Goal: Obtain resource: Download file/media

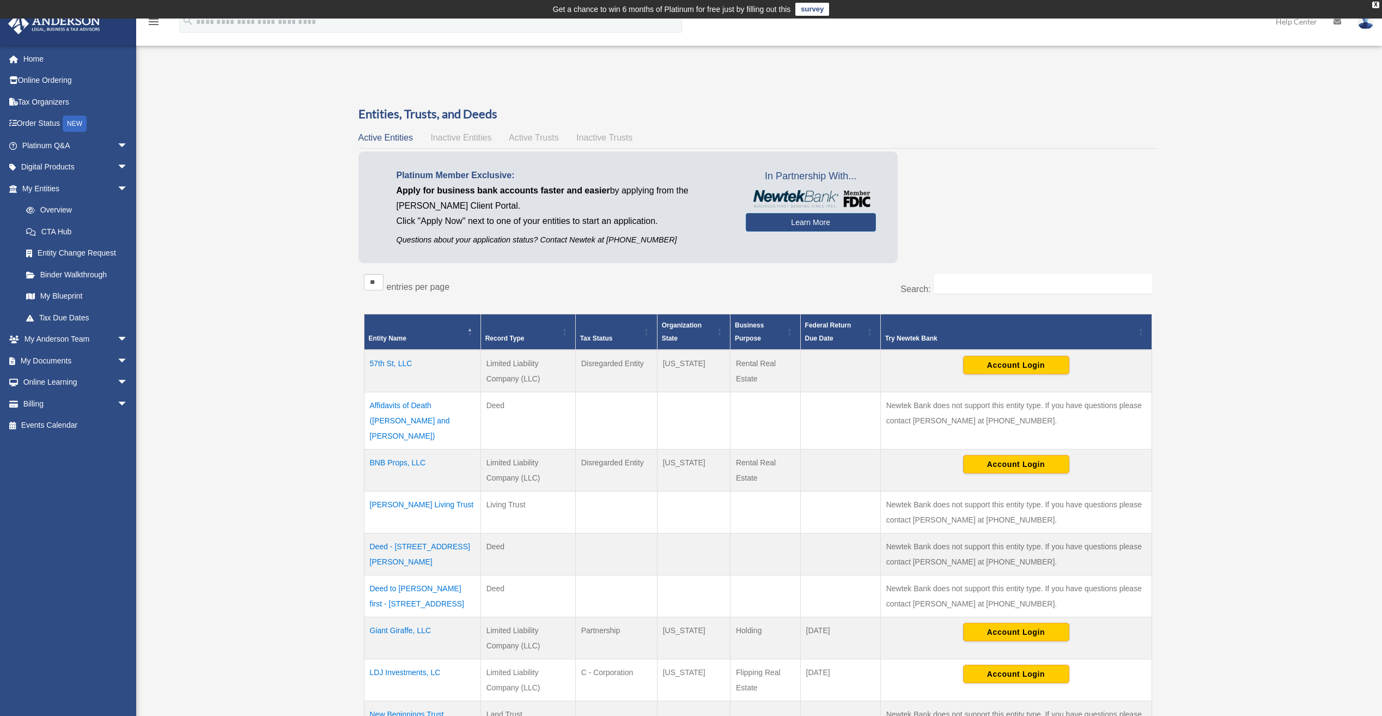
scroll to position [163, 0]
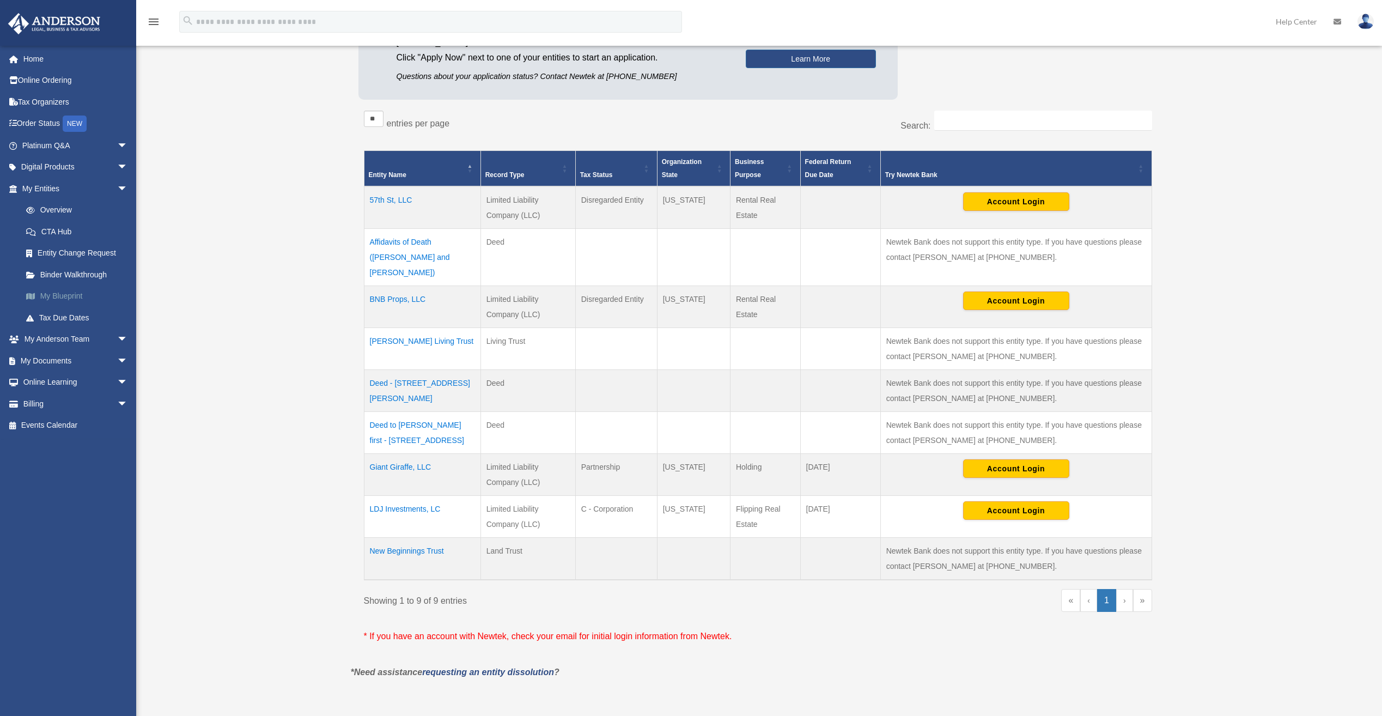
click at [82, 292] on link "My Blueprint" at bounding box center [79, 296] width 129 height 22
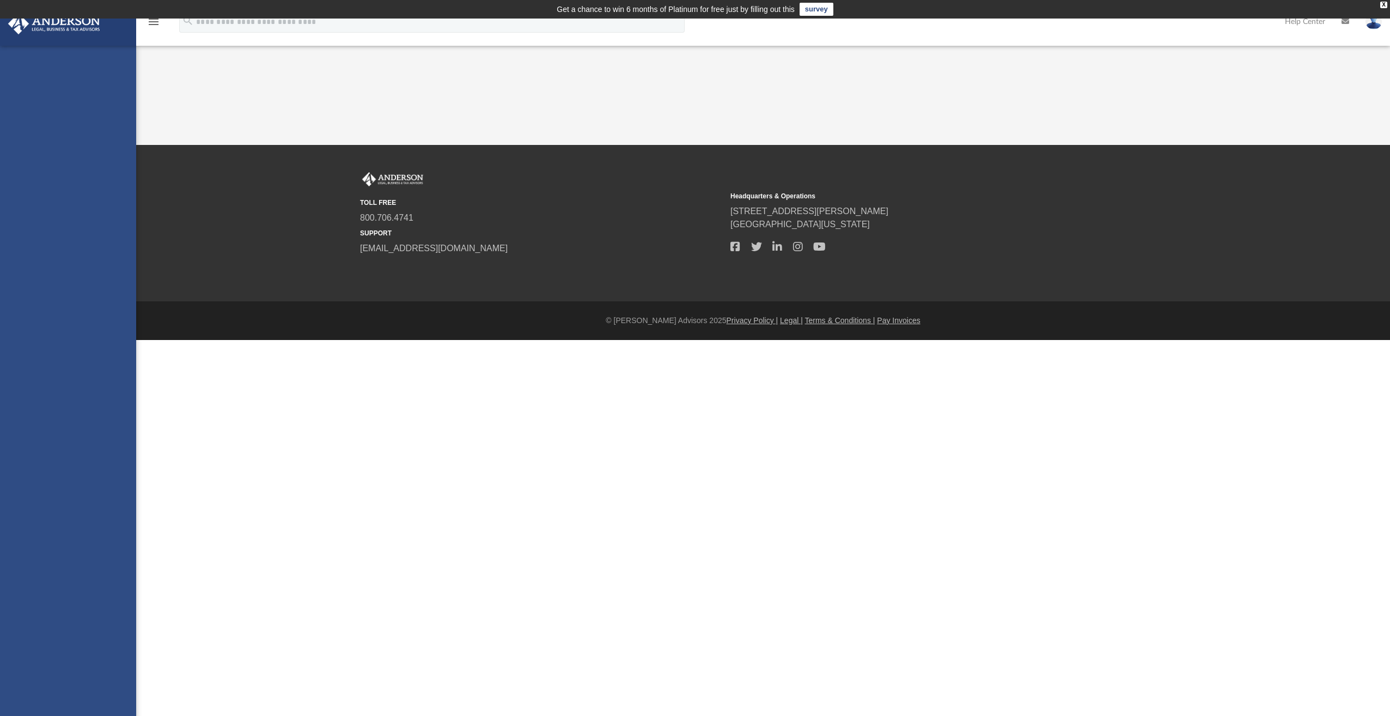
click at [218, 145] on div "App [EMAIL_ADDRESS][DOMAIN_NAME] Sign Out [EMAIL_ADDRESS][DOMAIN_NAME] Home Onl…" at bounding box center [695, 82] width 1390 height 126
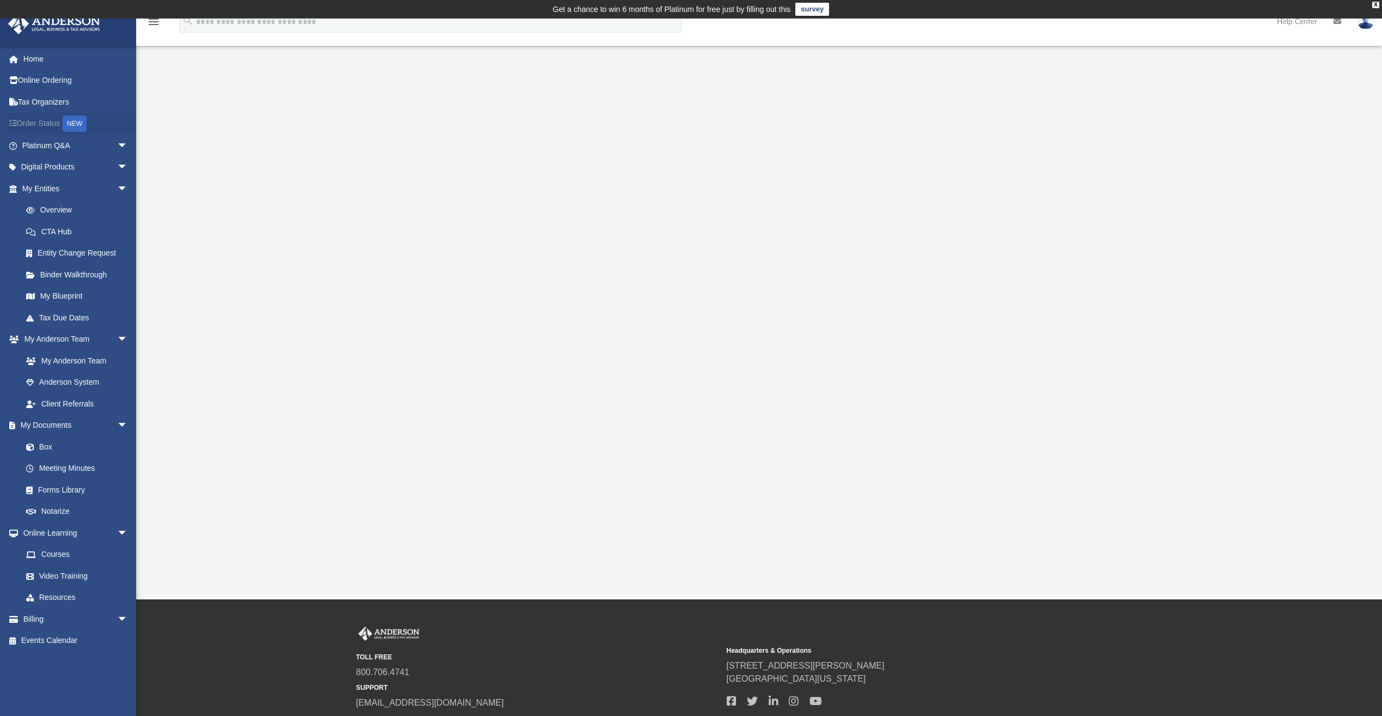
click at [60, 121] on link "Order Status NEW" at bounding box center [76, 124] width 137 height 22
click at [48, 443] on link "Box" at bounding box center [79, 447] width 129 height 22
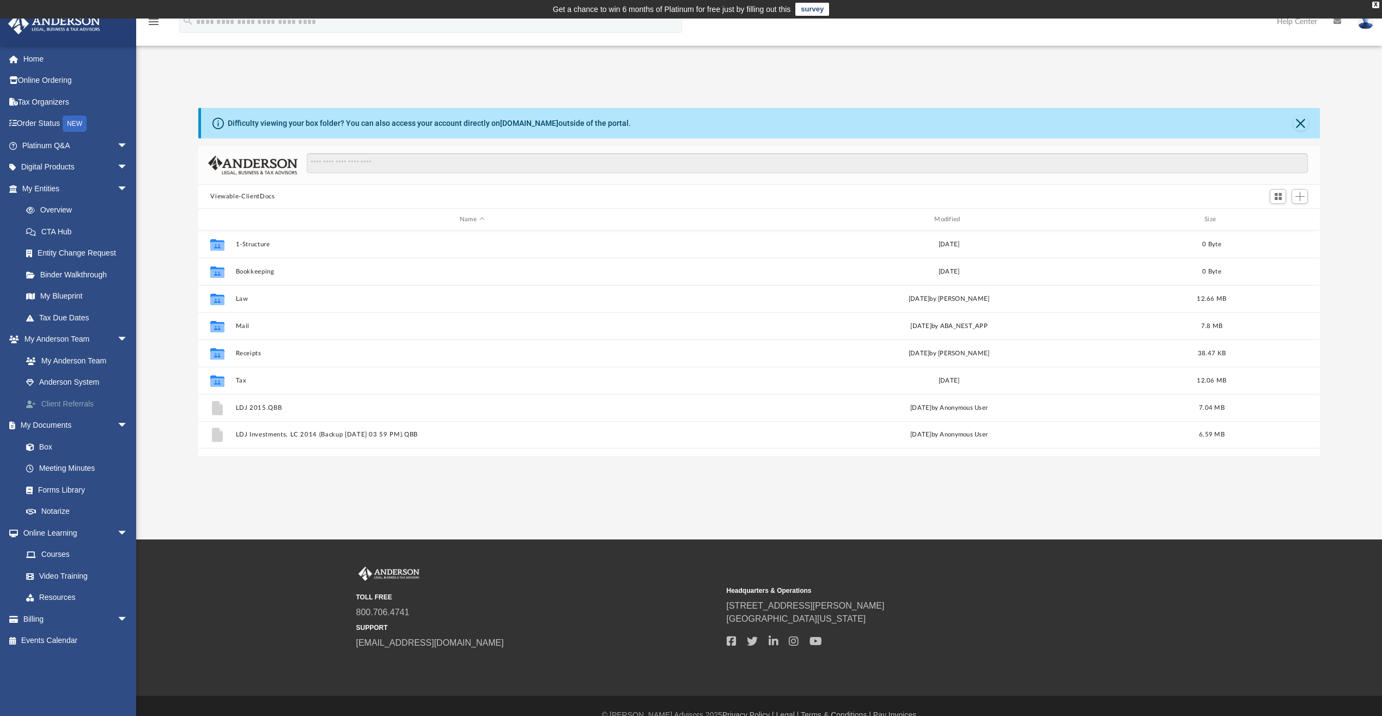
scroll to position [240, 1113]
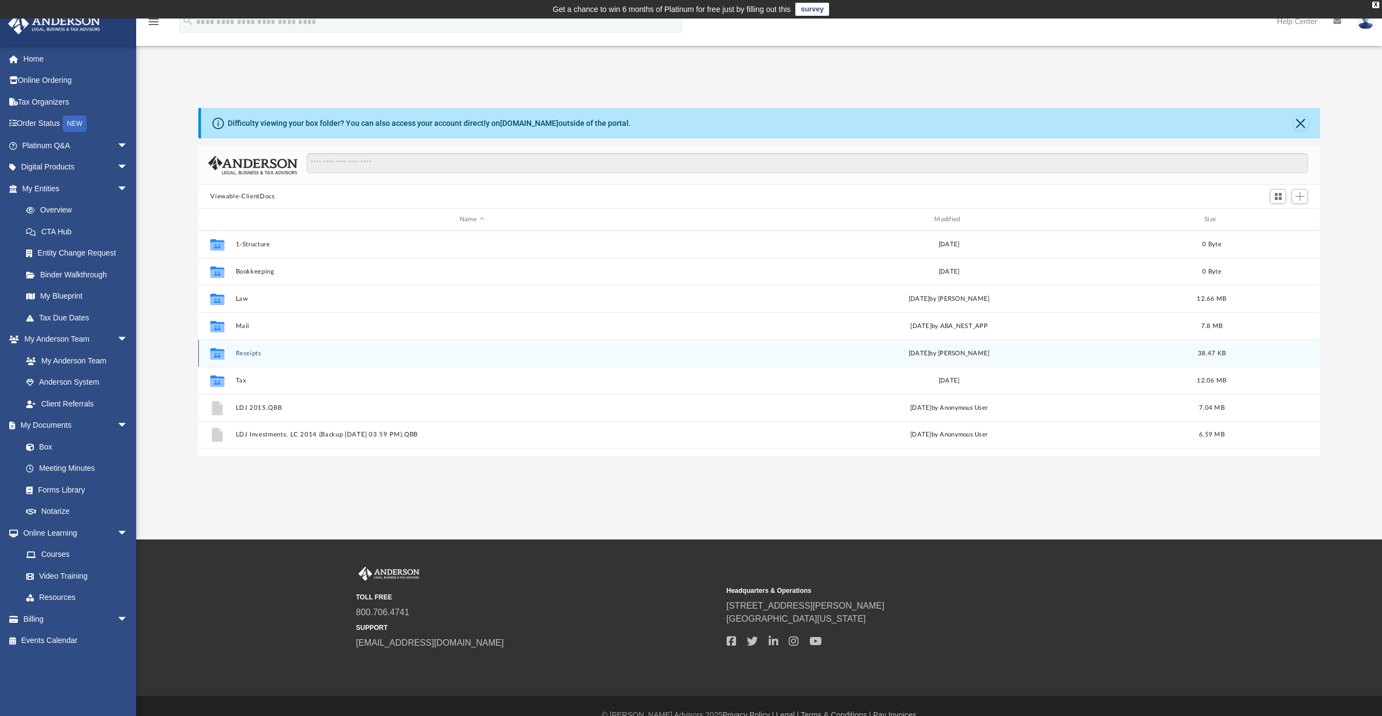
click at [230, 354] on div "Collaborated Folder" at bounding box center [217, 352] width 27 height 17
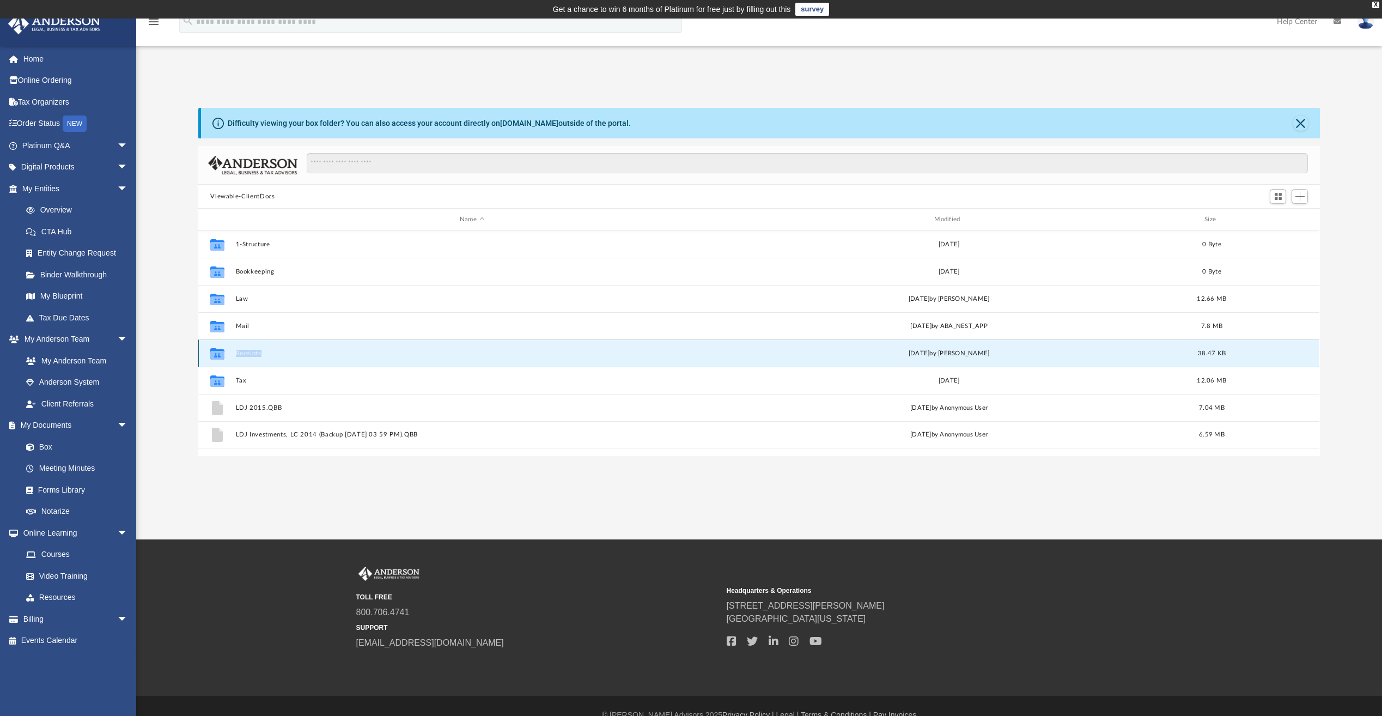
click at [230, 354] on div "Collaborated Folder" at bounding box center [217, 352] width 27 height 17
drag, startPoint x: 230, startPoint y: 354, endPoint x: 214, endPoint y: 352, distance: 16.4
click at [214, 352] on icon "grid" at bounding box center [217, 354] width 14 height 9
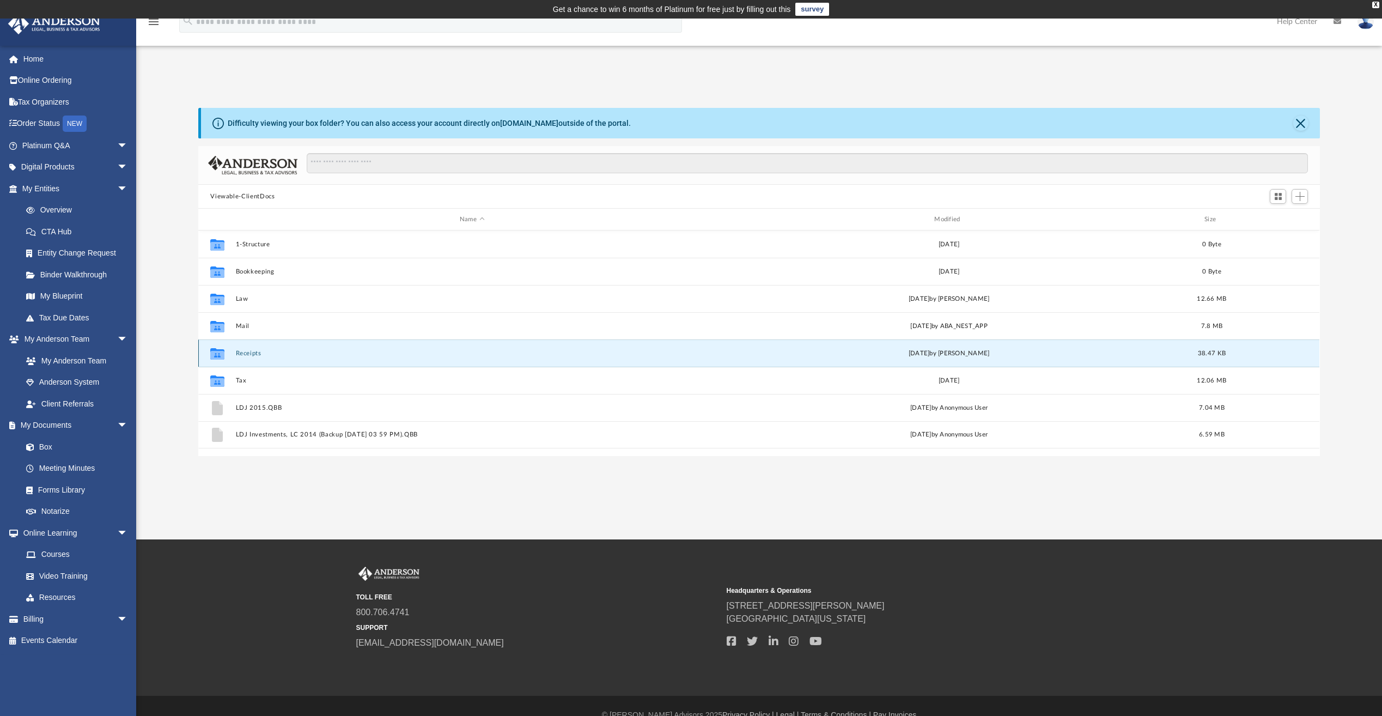
click at [277, 356] on button "Receipts" at bounding box center [472, 353] width 472 height 7
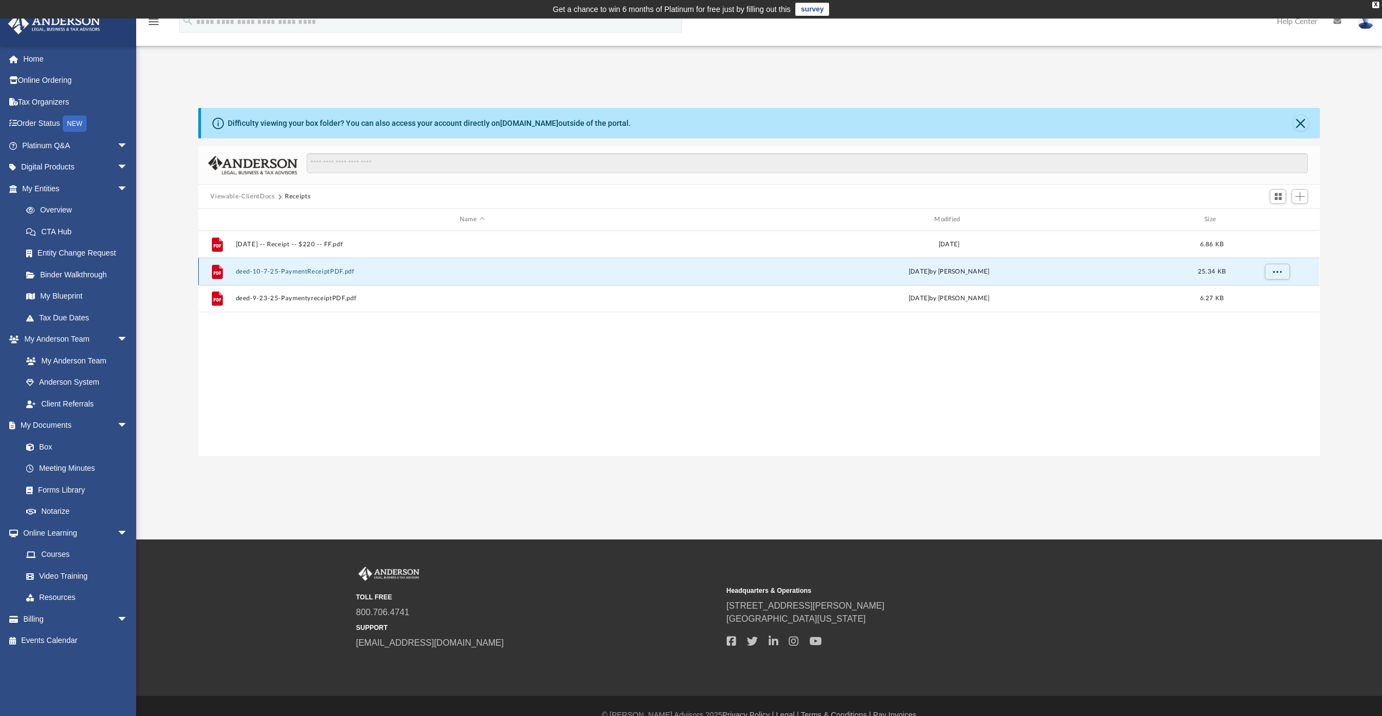
click at [245, 273] on button "deed-10-7-25-PaymentReceiptPDF.pdf" at bounding box center [472, 271] width 472 height 7
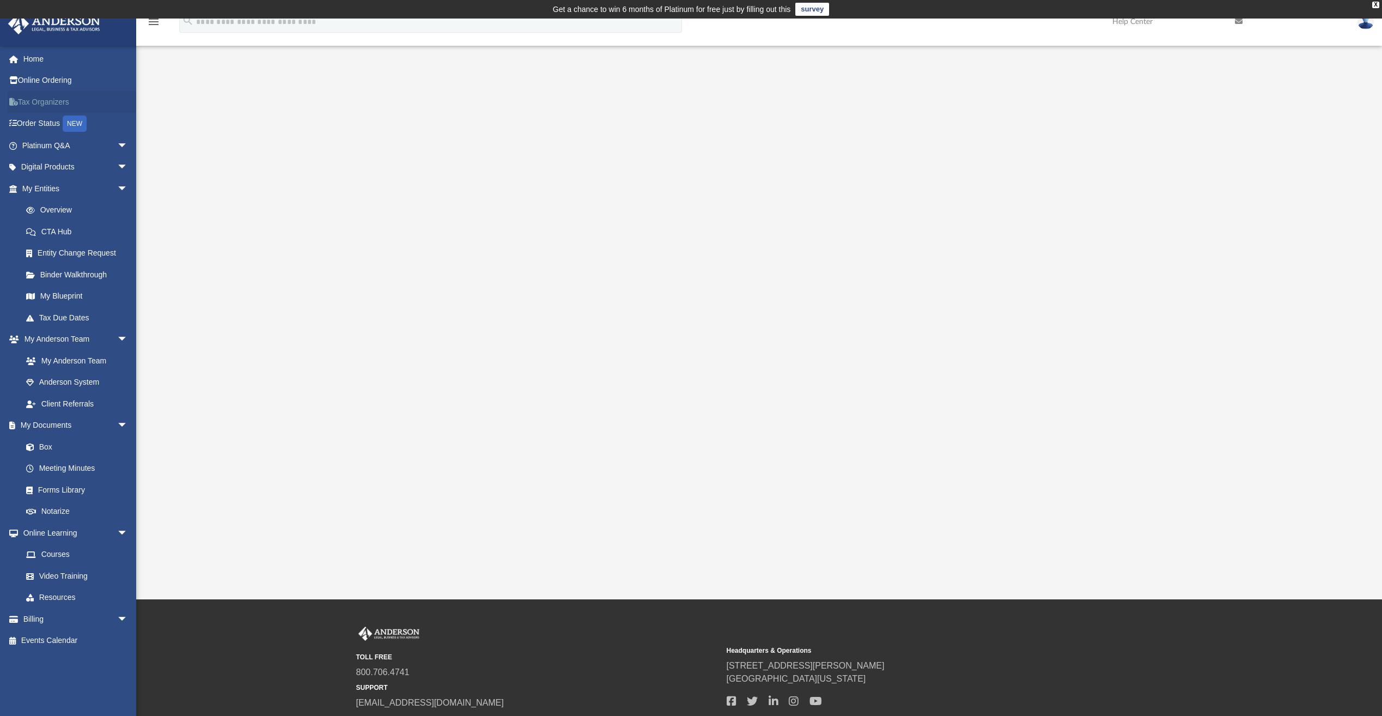
click at [46, 104] on link "Tax Organizers" at bounding box center [76, 102] width 137 height 22
